Goal: Task Accomplishment & Management: Manage account settings

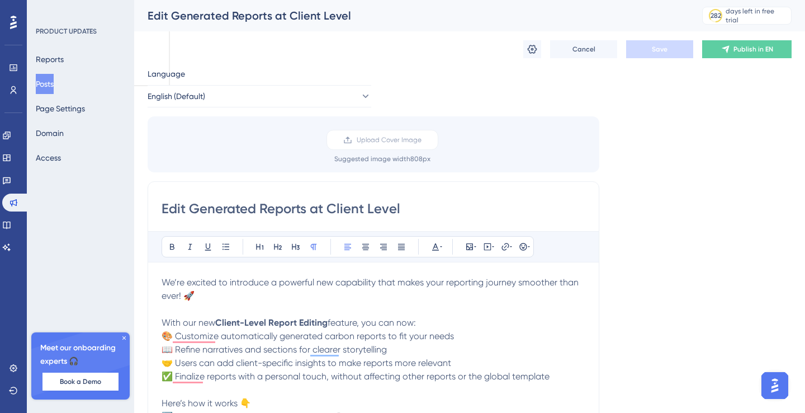
click at [44, 86] on button "Posts" at bounding box center [45, 84] width 18 height 20
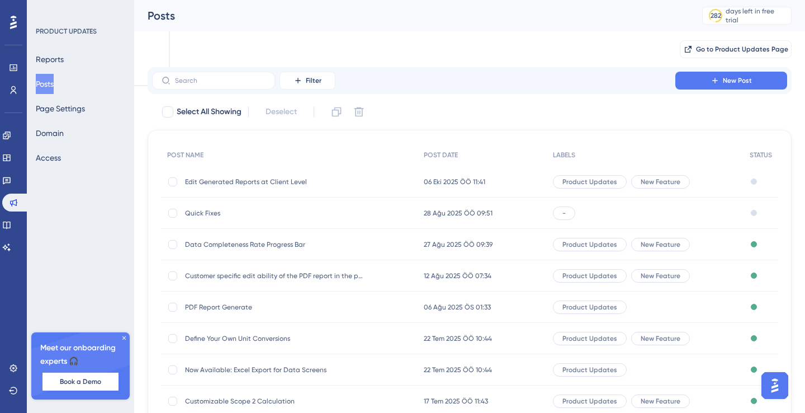
click at [215, 211] on span "Quick Fixes" at bounding box center [274, 212] width 179 height 9
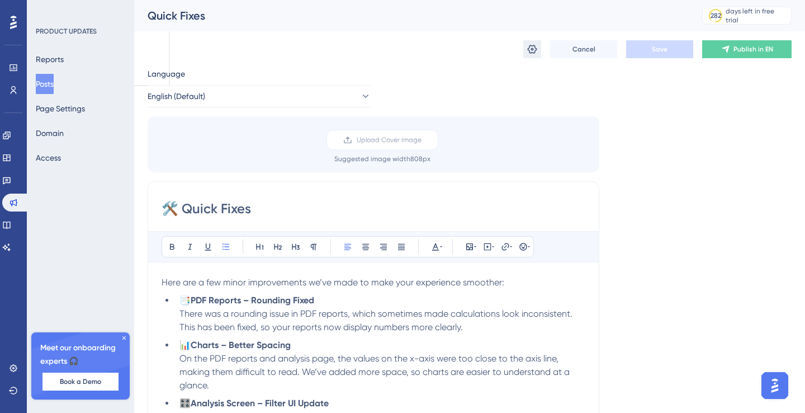
click at [531, 53] on icon at bounding box center [533, 49] width 10 height 9
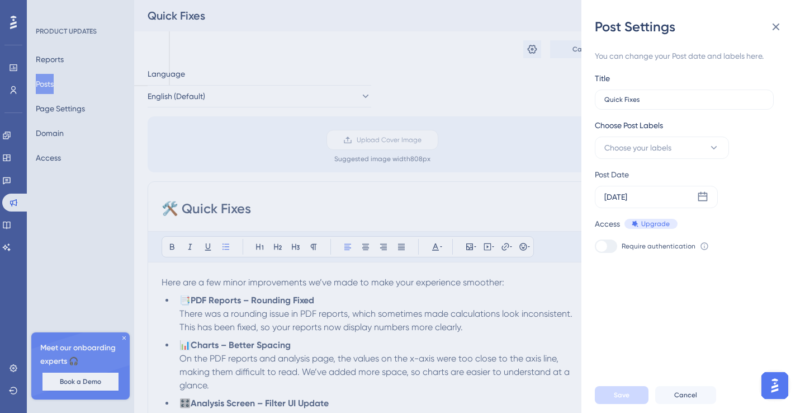
click at [509, 78] on div "Post Settings You can change your Post date and labels here. Title Quick Fixes …" at bounding box center [402, 206] width 805 height 413
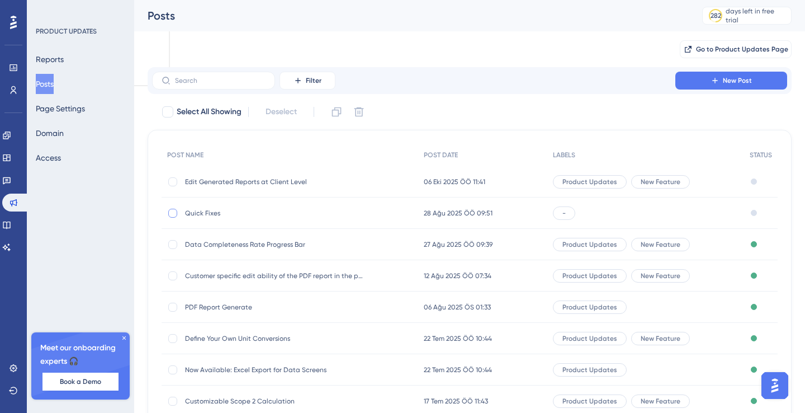
click at [169, 213] on div at bounding box center [172, 212] width 9 height 9
checkbox input "true"
click at [364, 109] on icon at bounding box center [358, 111] width 11 height 11
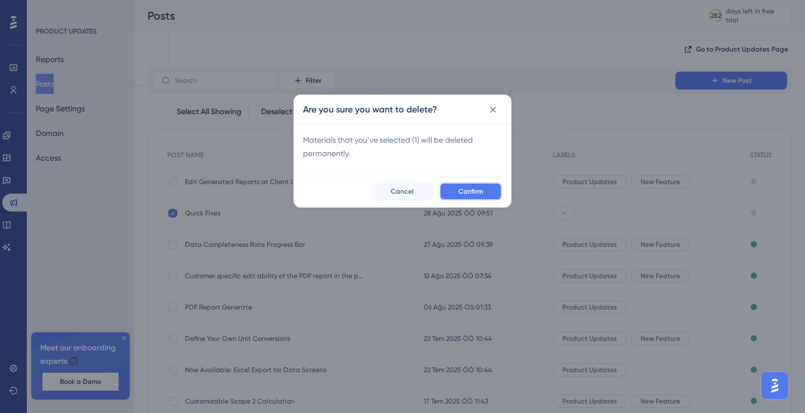
click at [478, 193] on span "Confirm" at bounding box center [470, 191] width 25 height 9
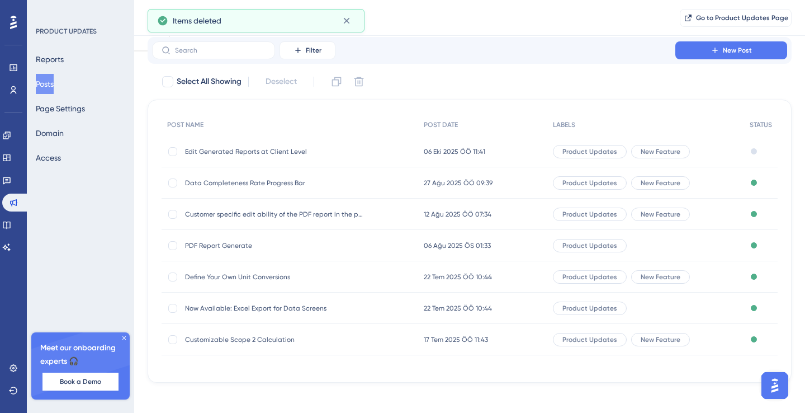
scroll to position [40, 0]
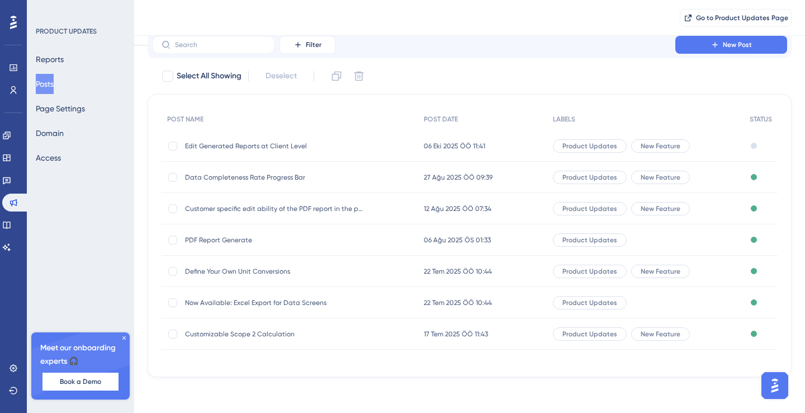
click at [305, 145] on span "Edit Generated Reports at Client Level" at bounding box center [274, 145] width 179 height 9
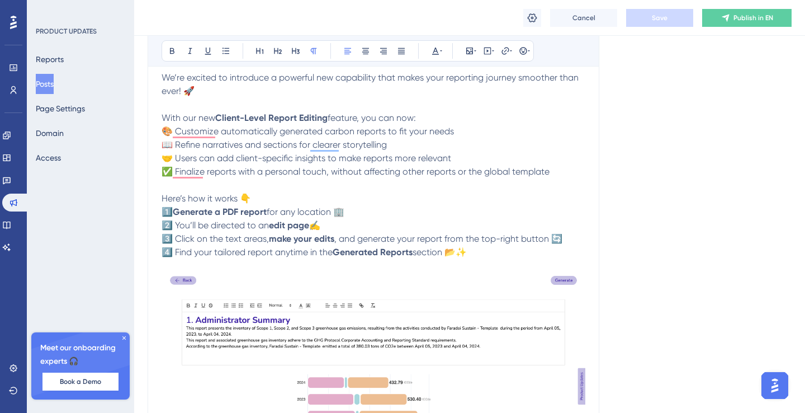
scroll to position [180, 0]
